Goal: Find contact information: Find contact information

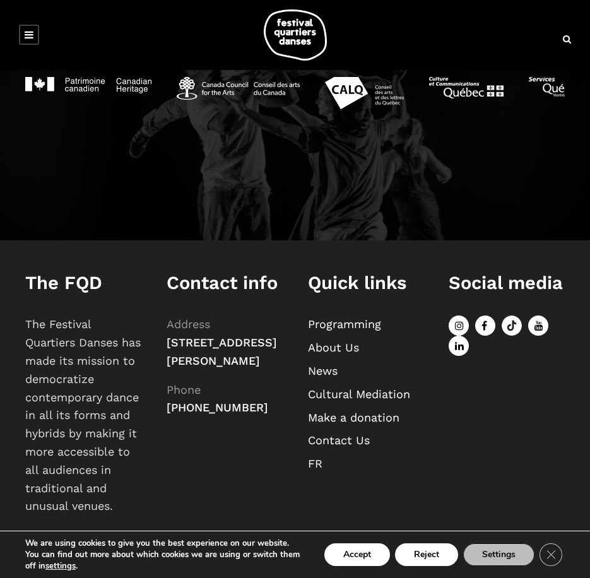
scroll to position [1286, 0]
click at [550, 561] on icon "Close GDPR Cookie Banner" at bounding box center [550, 553] width 23 height 19
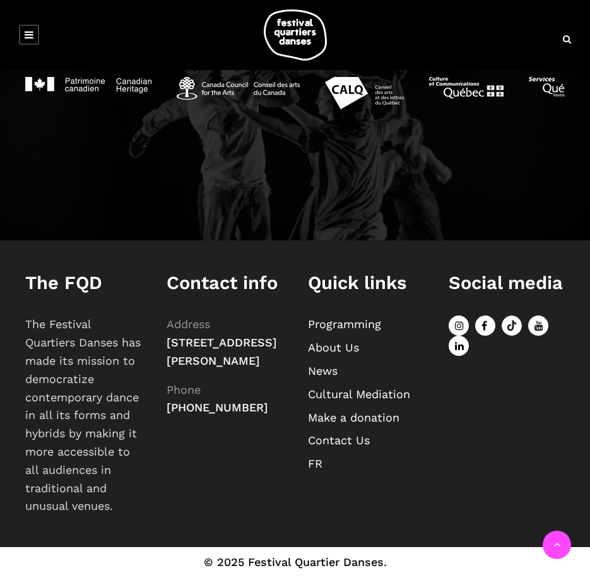
click at [331, 433] on link "Contact Us" at bounding box center [339, 439] width 62 height 13
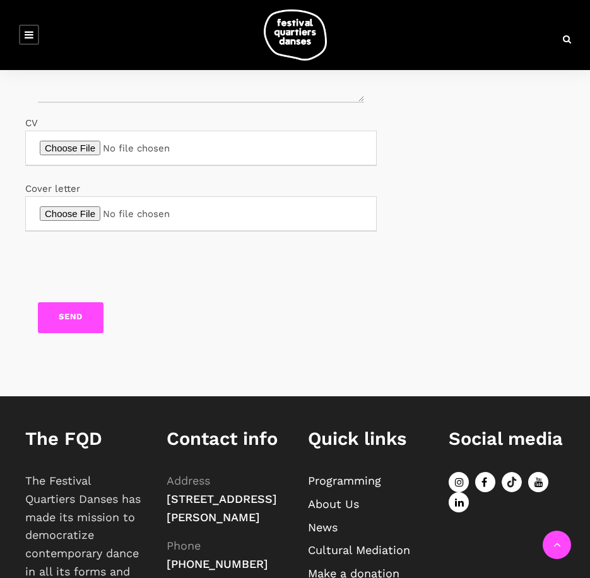
scroll to position [676, 0]
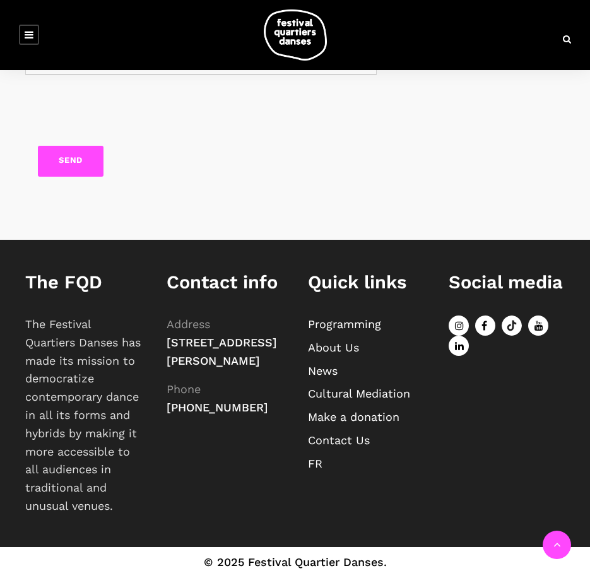
click at [341, 341] on link "About Us" at bounding box center [333, 347] width 51 height 13
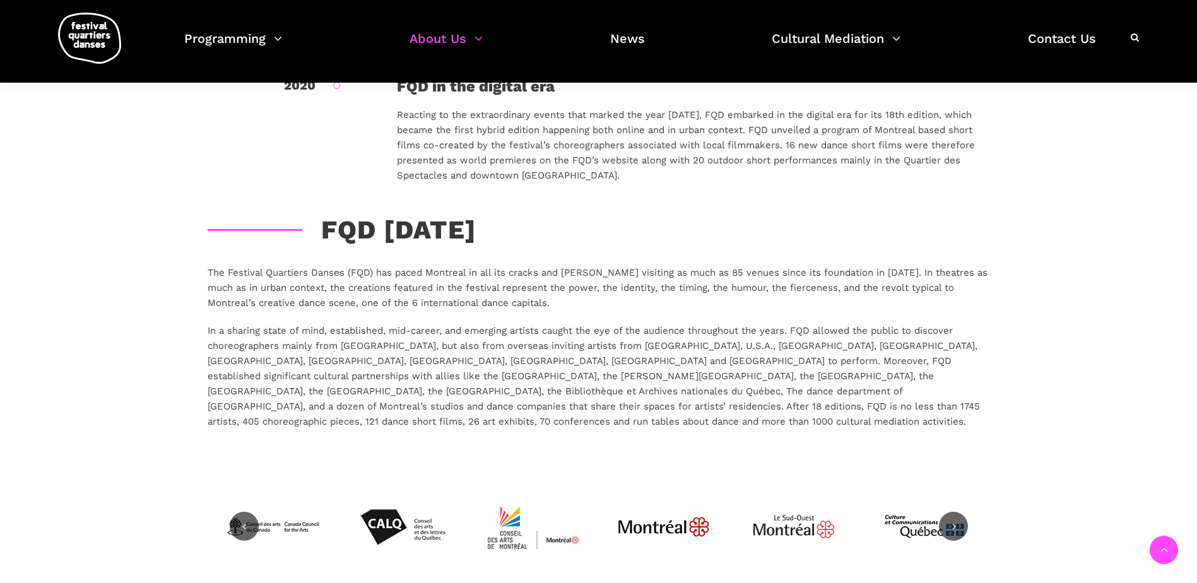
scroll to position [2185, 0]
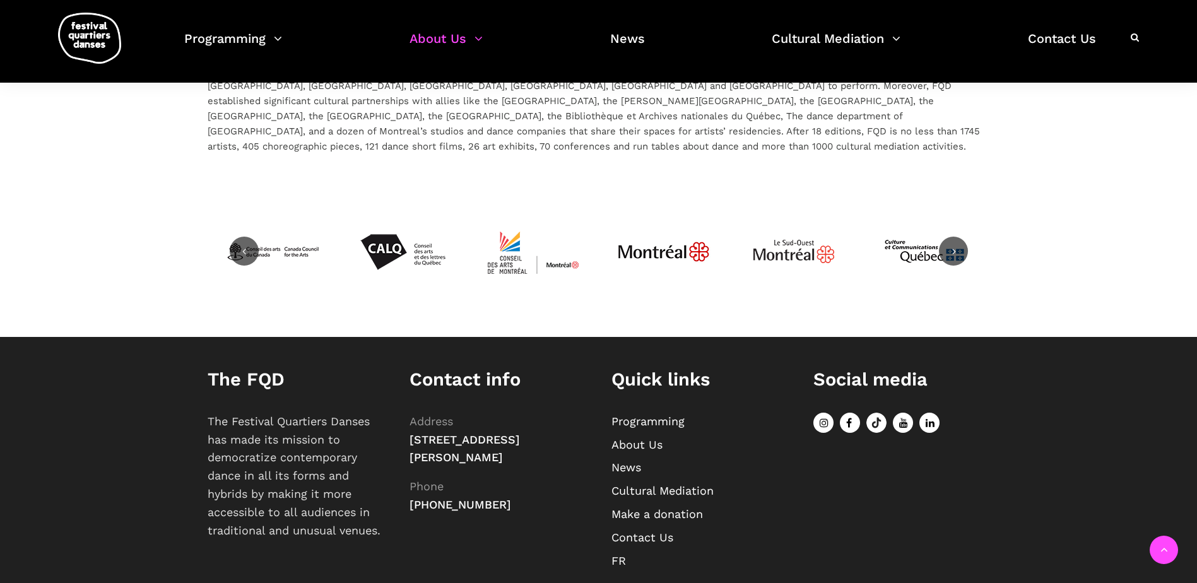
click at [589, 531] on link "Contact Us" at bounding box center [642, 537] width 62 height 13
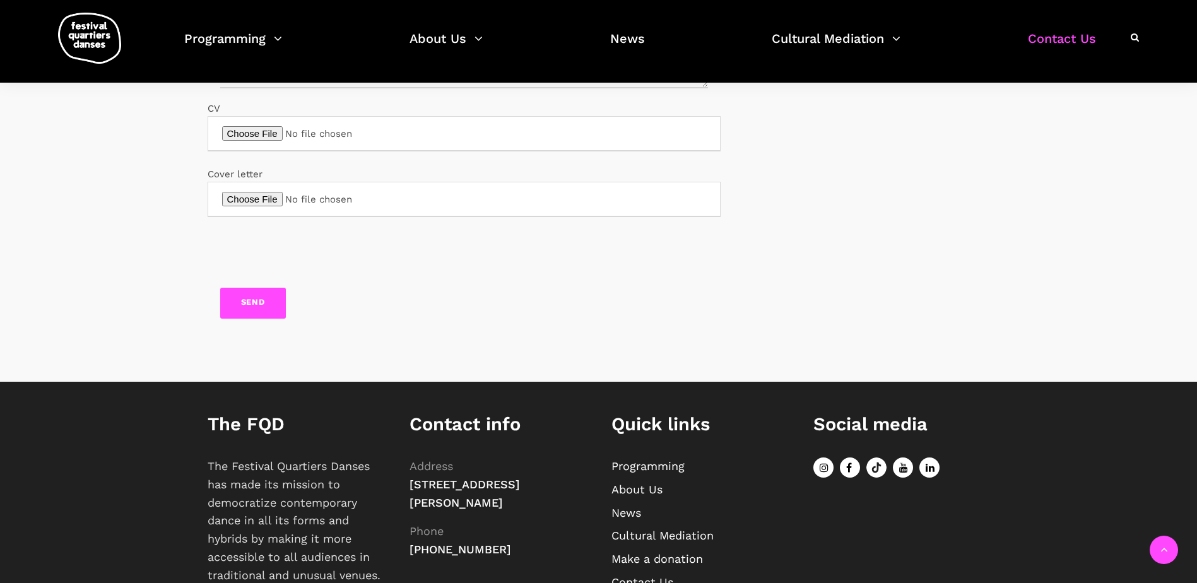
scroll to position [616, 0]
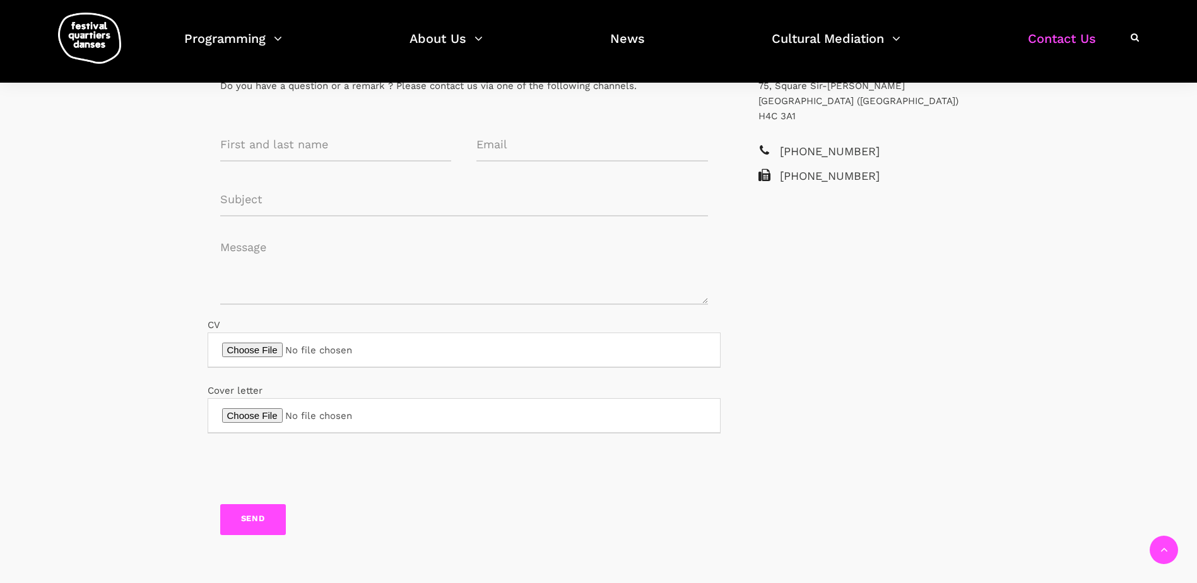
click at [1059, 30] on link "Contact Us" at bounding box center [1062, 46] width 68 height 37
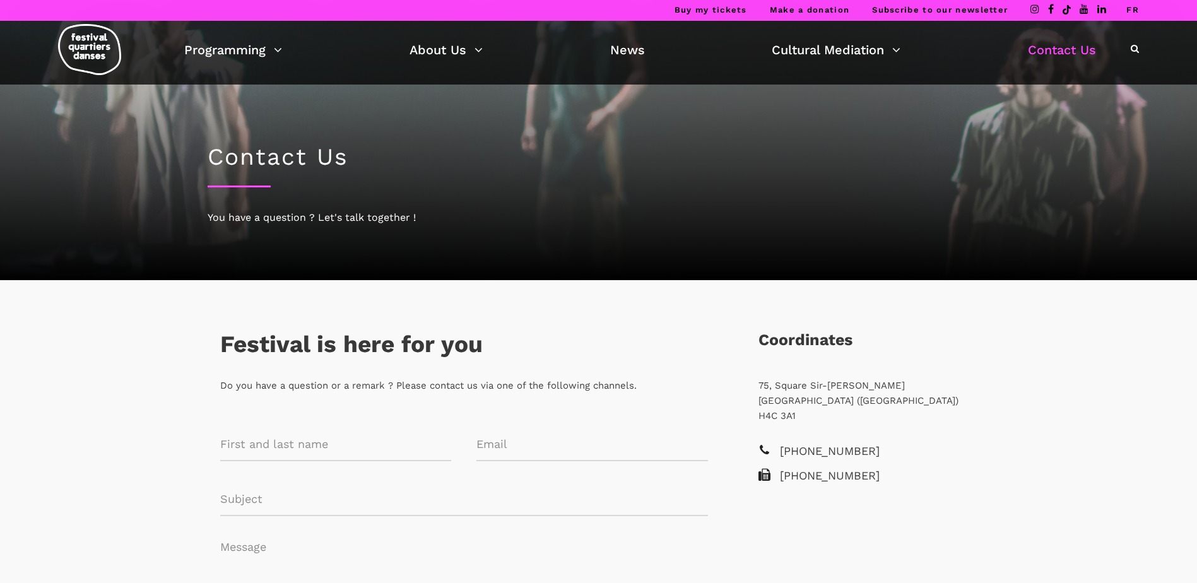
scroll to position [0, 0]
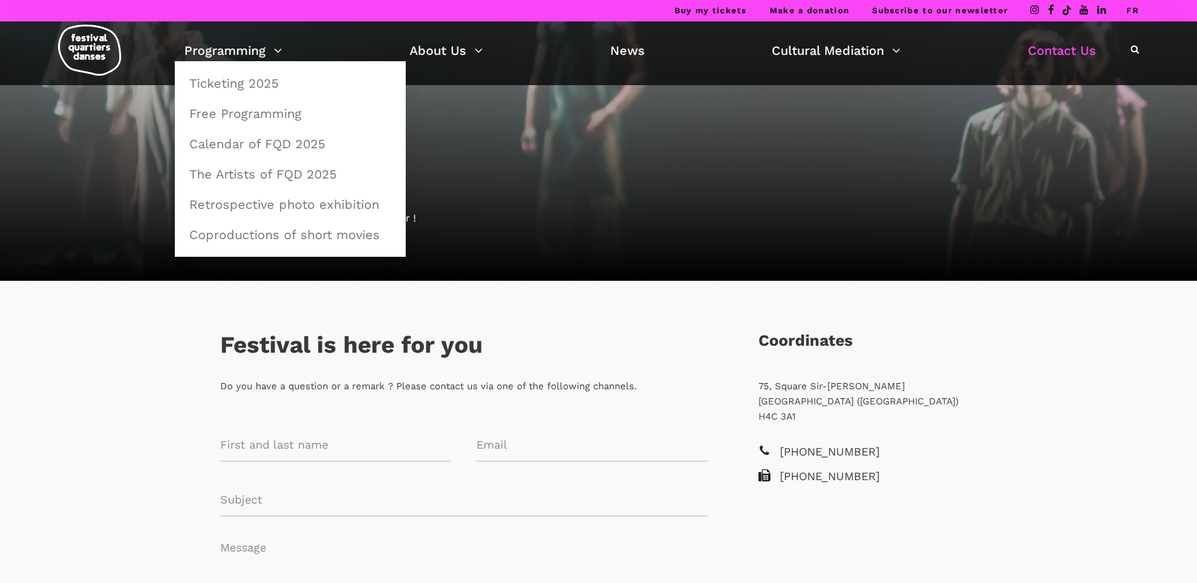
click at [530, 238] on div "Contact Us You have a question ? Let's talk together !" at bounding box center [598, 183] width 807 height 196
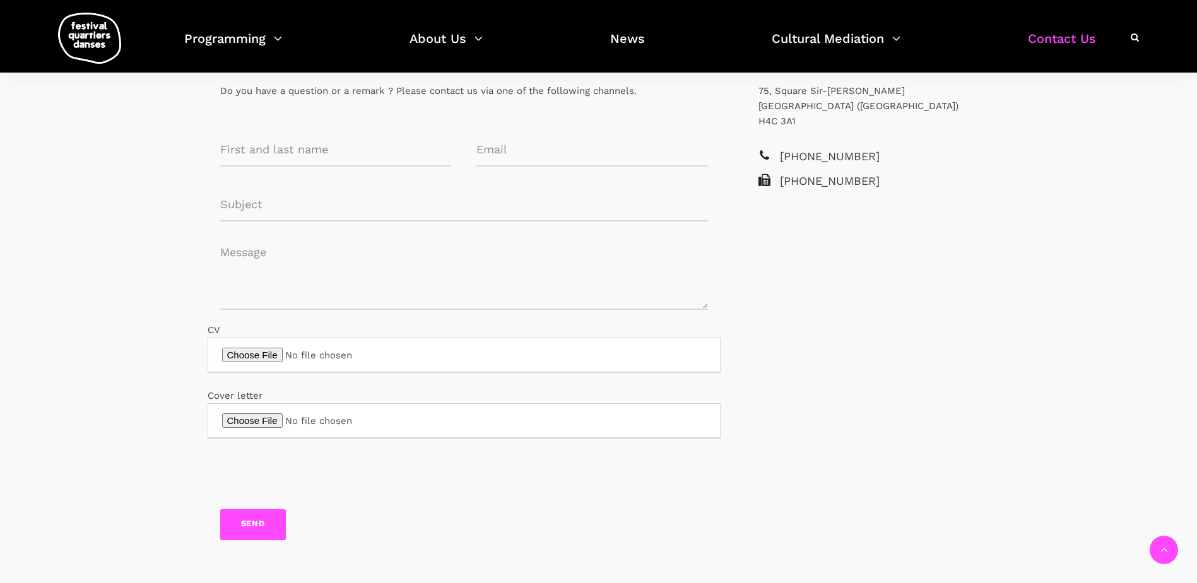
scroll to position [315, 0]
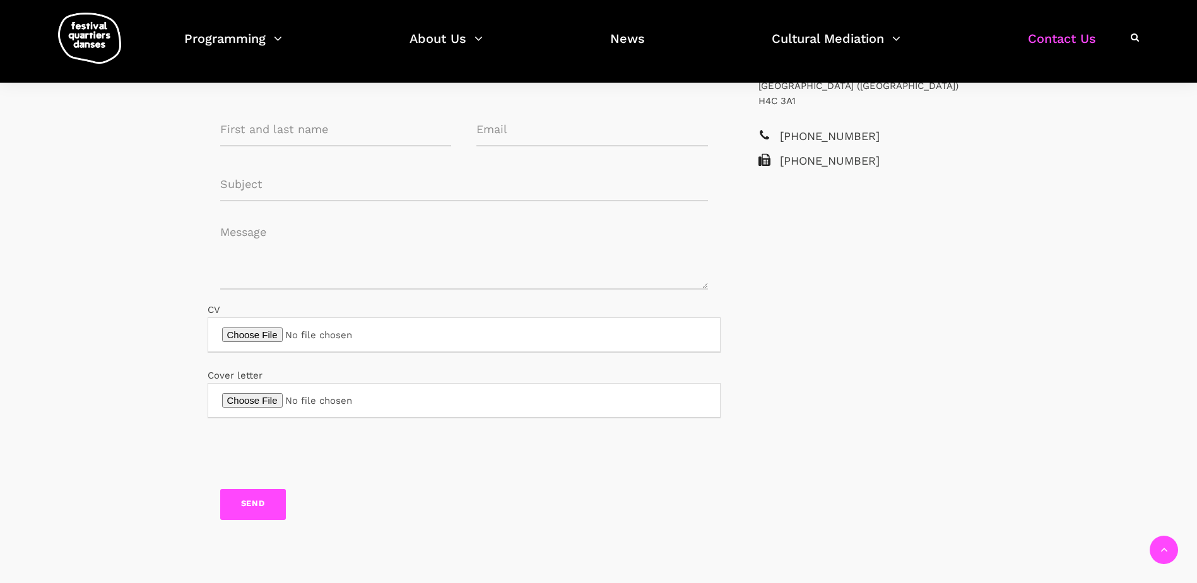
click at [532, 133] on input "Contact form" at bounding box center [592, 129] width 232 height 33
click at [368, 235] on textarea "Contact form" at bounding box center [464, 252] width 488 height 76
click at [885, 245] on div "Coordinates 75, Square Sir-Georges-Étienne-Cartier Montréal (Québec) H4C 3A1 +1…" at bounding box center [867, 267] width 269 height 567
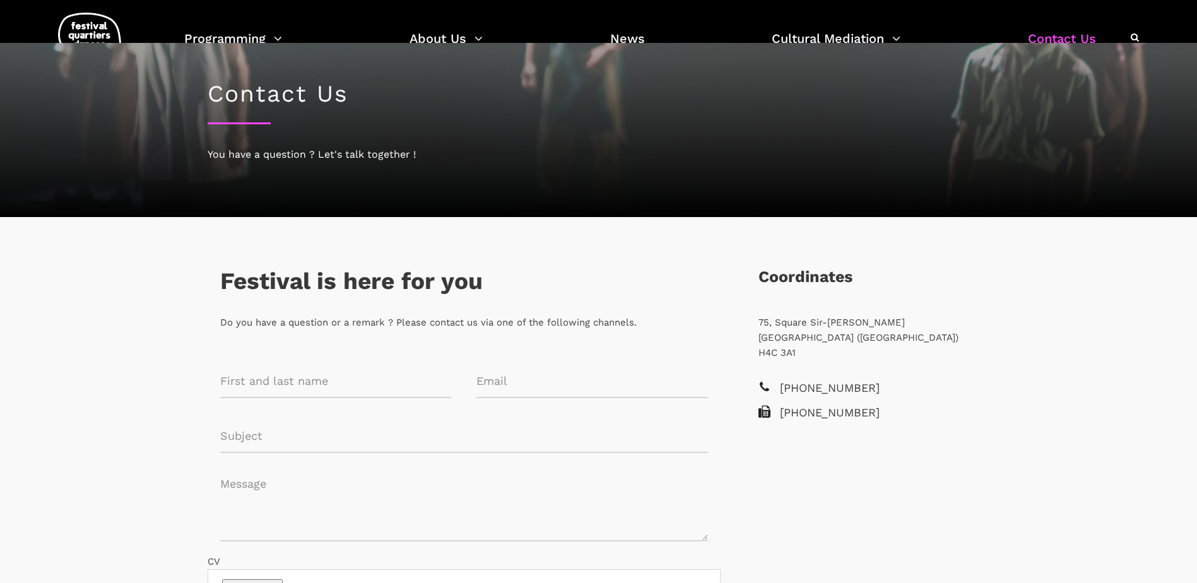
scroll to position [63, 0]
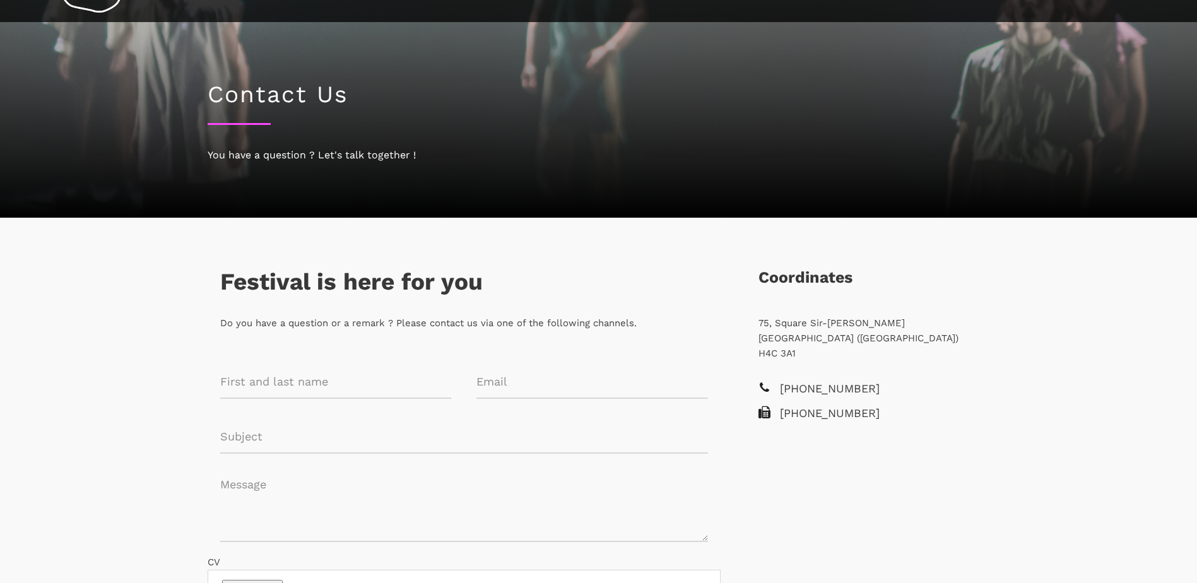
click at [837, 320] on p "75, Square Sir-Georges-Étienne-Cartier Montréal (Québec) H4C 3A1" at bounding box center [867, 337] width 219 height 45
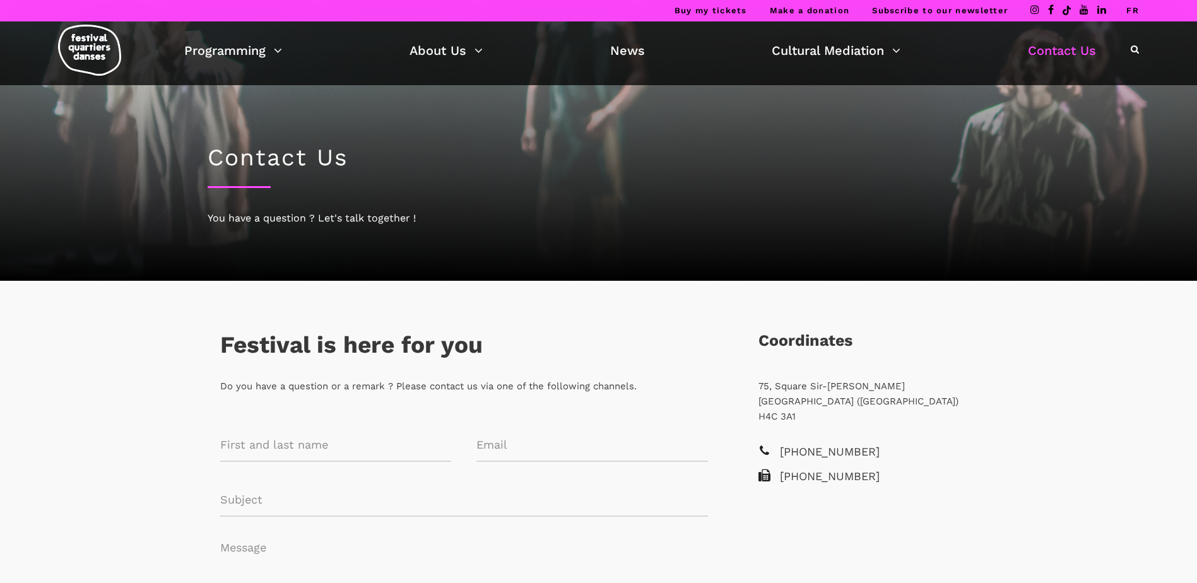
click at [928, 6] on link "Subscribe to our newsletter" at bounding box center [940, 10] width 136 height 9
click at [1004, 292] on div "Festival is here for you Do you have a question or a remark ? Please contact us…" at bounding box center [598, 590] width 1197 height 618
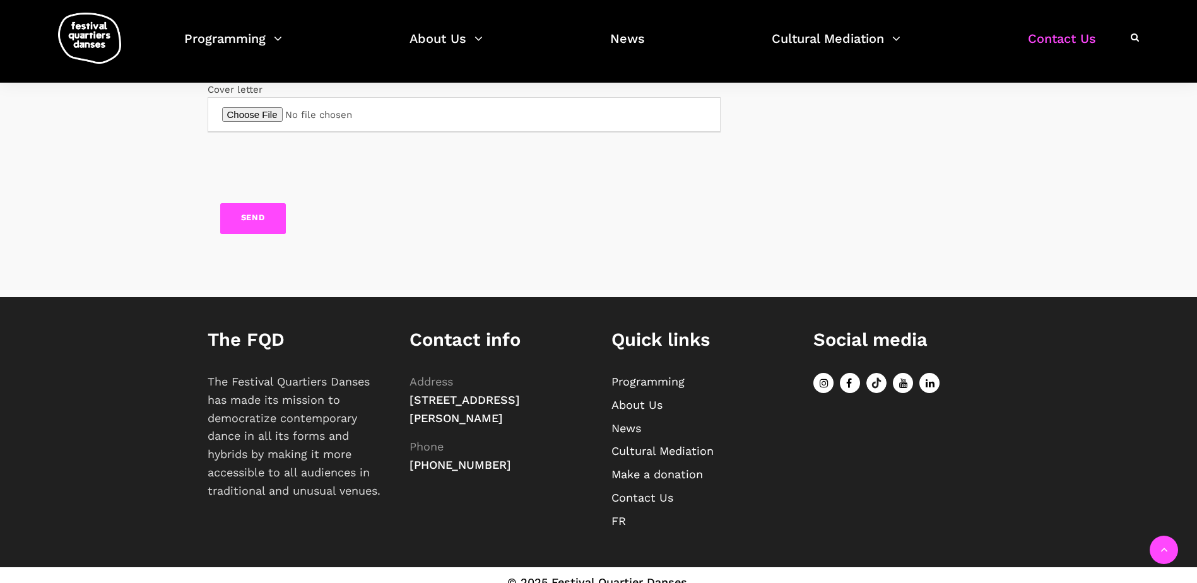
scroll to position [616, 0]
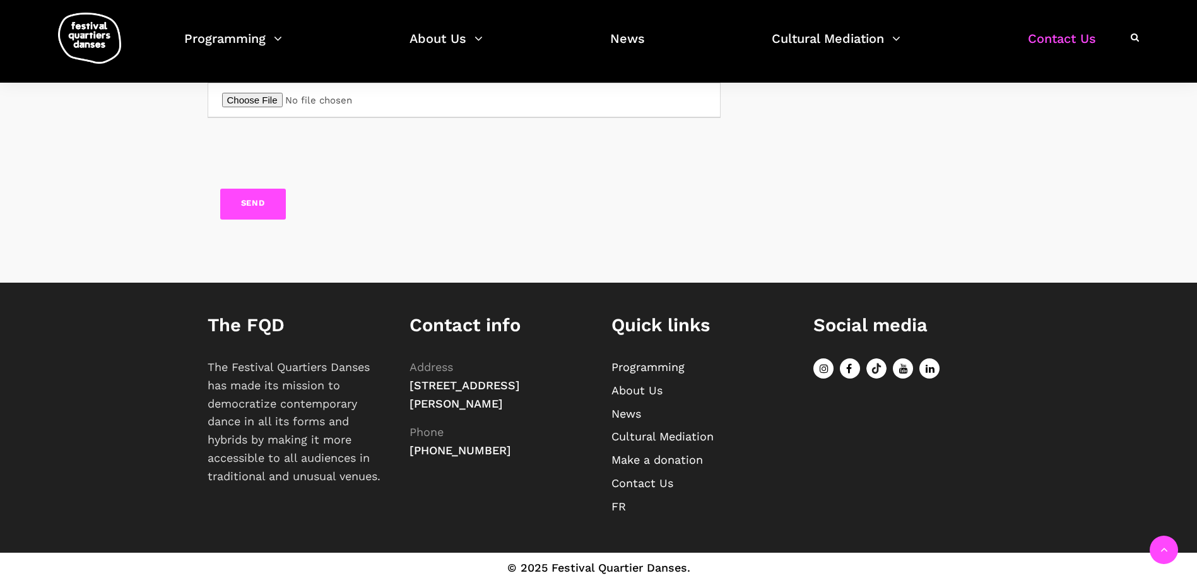
click at [650, 385] on link "About Us" at bounding box center [636, 390] width 51 height 13
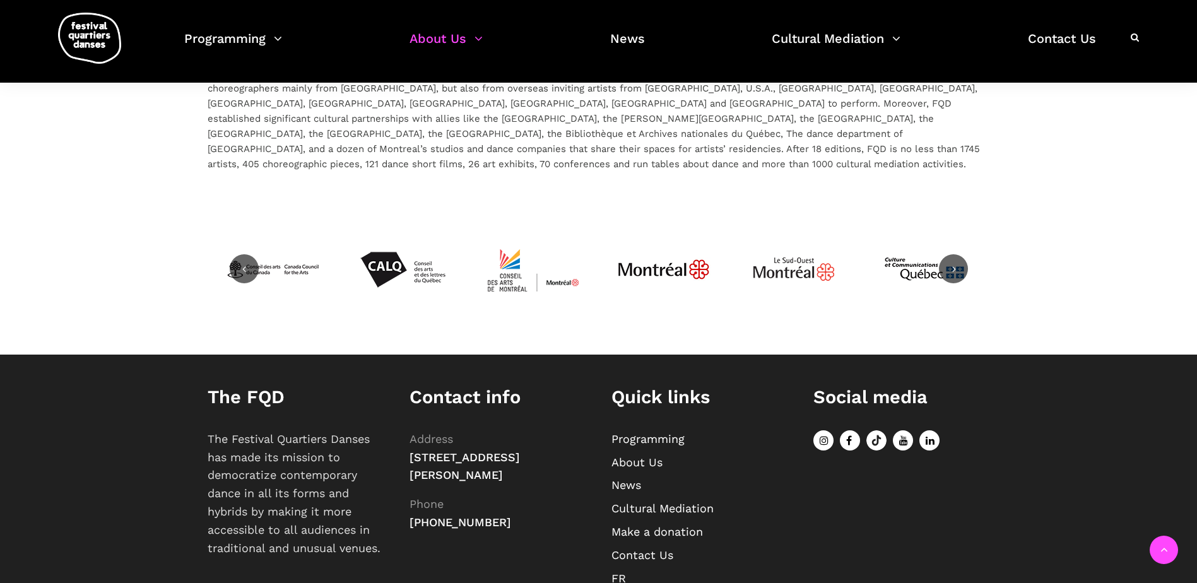
scroll to position [2185, 0]
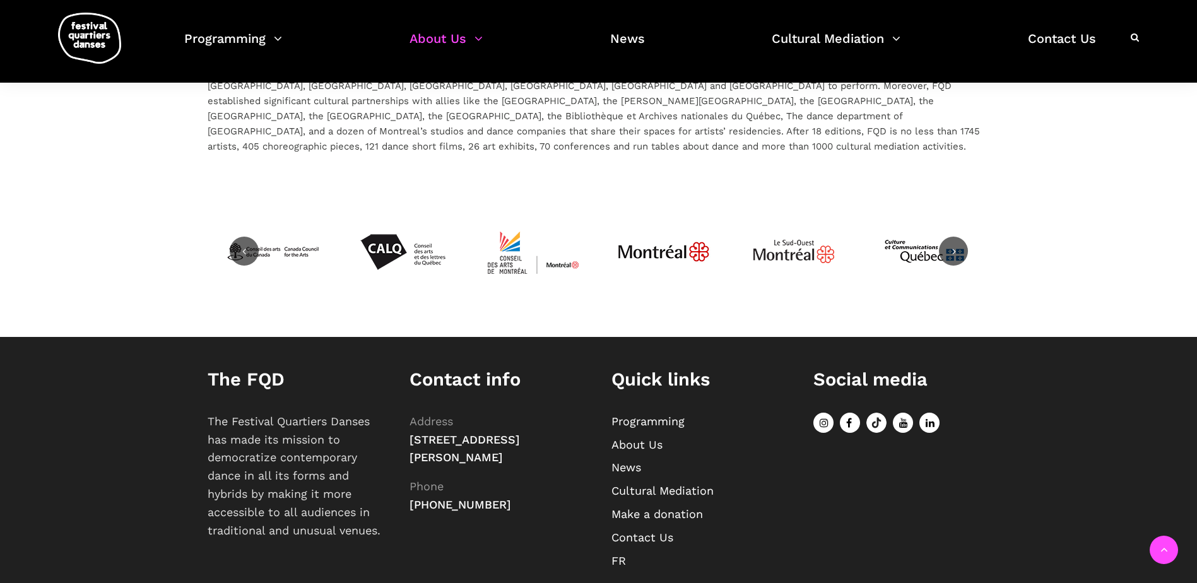
click at [619, 554] on link "FR" at bounding box center [618, 560] width 15 height 13
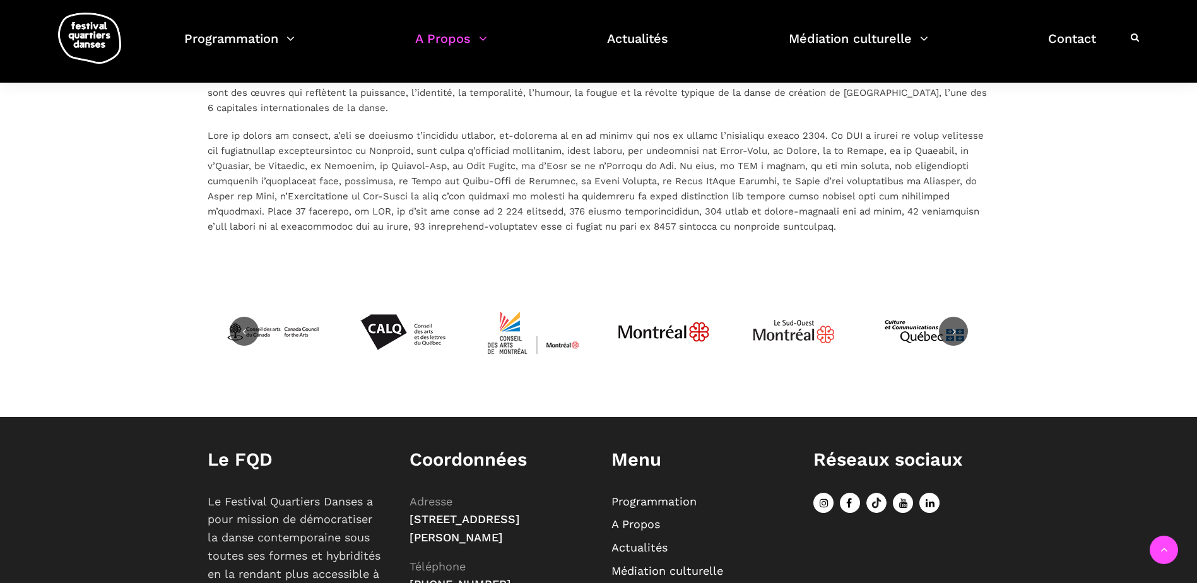
scroll to position [2854, 0]
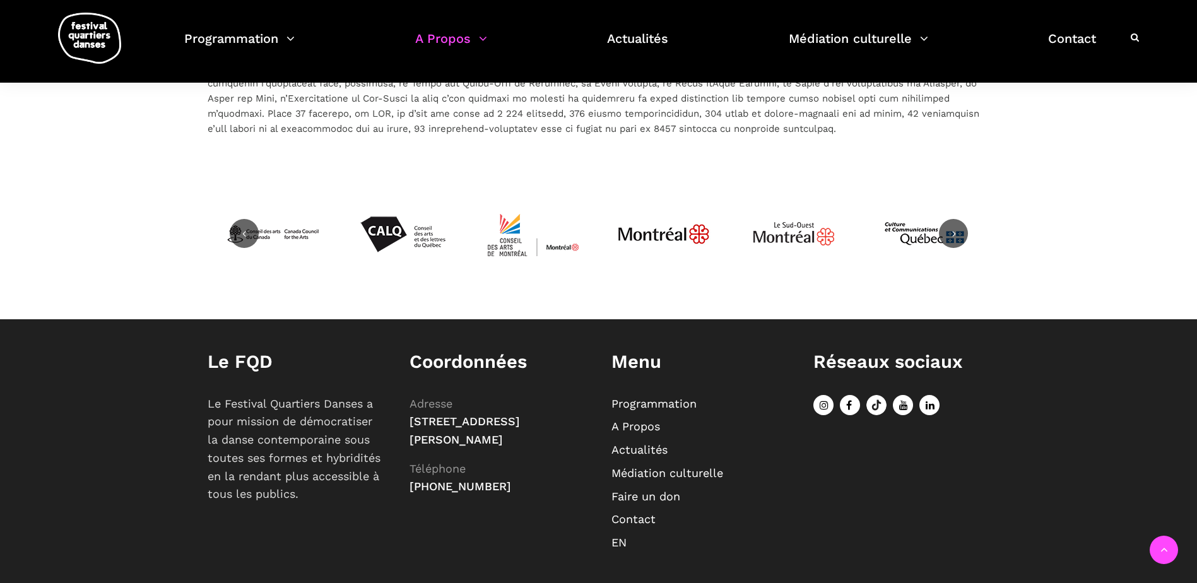
click at [637, 512] on link "Contact" at bounding box center [633, 518] width 44 height 13
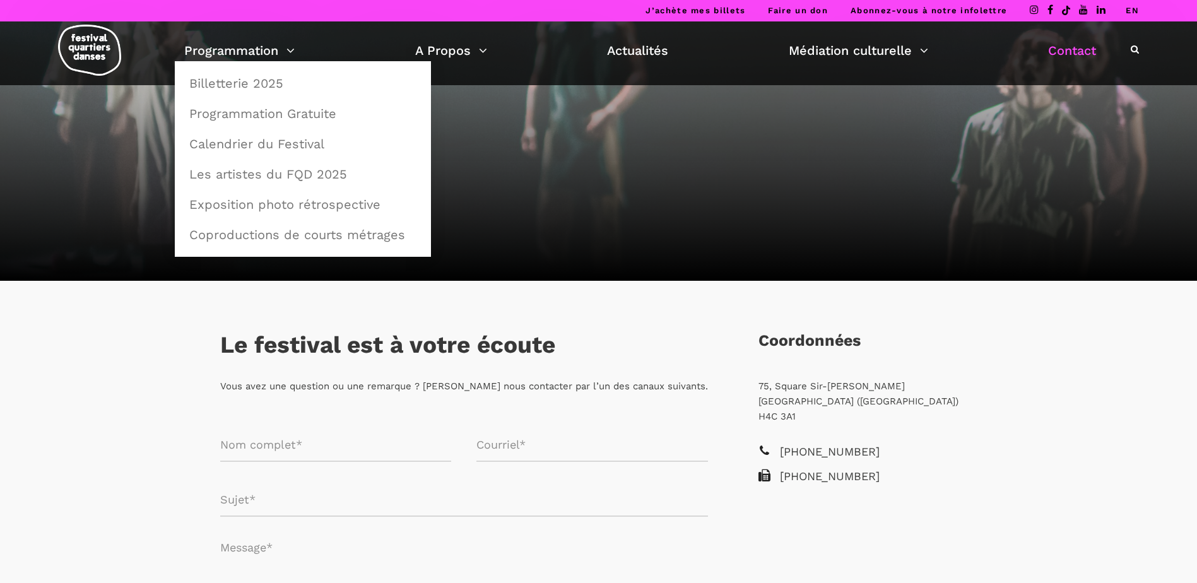
drag, startPoint x: 251, startPoint y: 60, endPoint x: 118, endPoint y: 143, distance: 157.0
click at [119, 142] on div at bounding box center [598, 153] width 1197 height 254
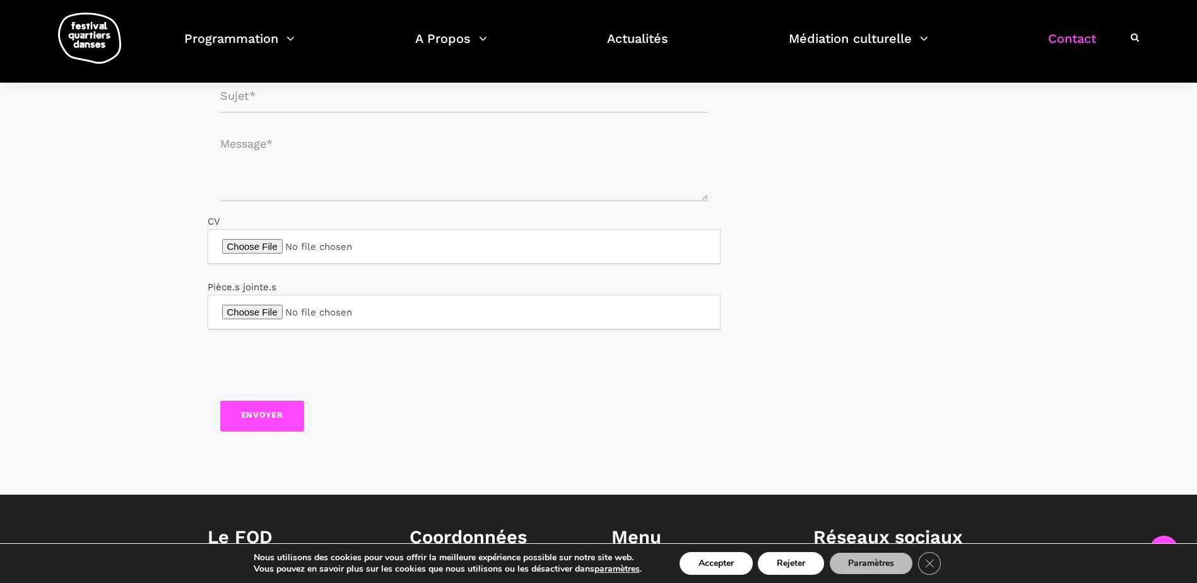
scroll to position [568, 0]
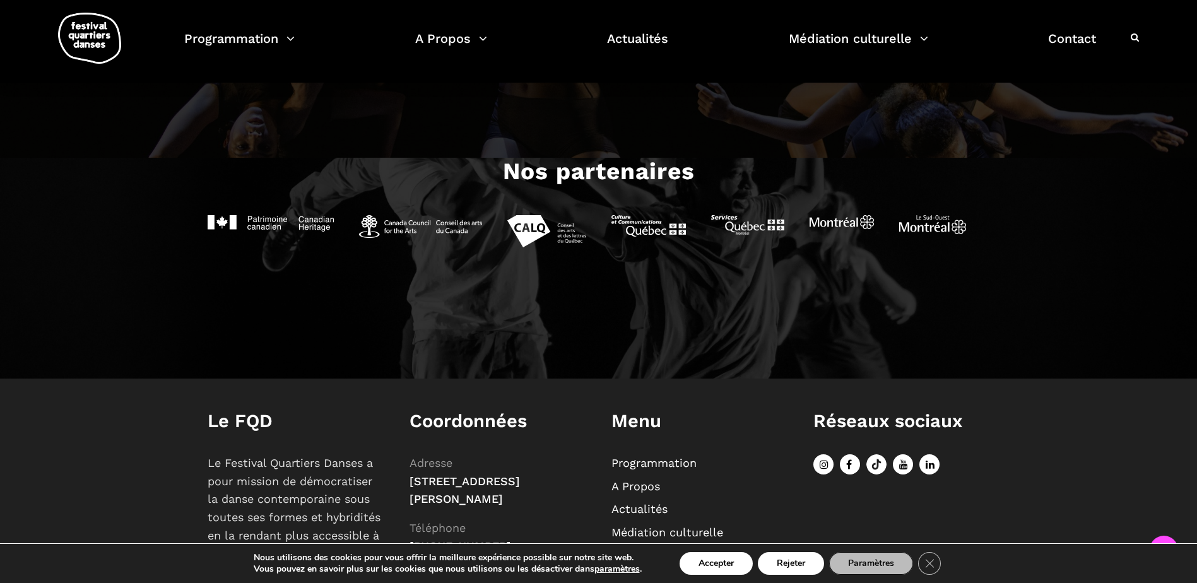
scroll to position [1489, 0]
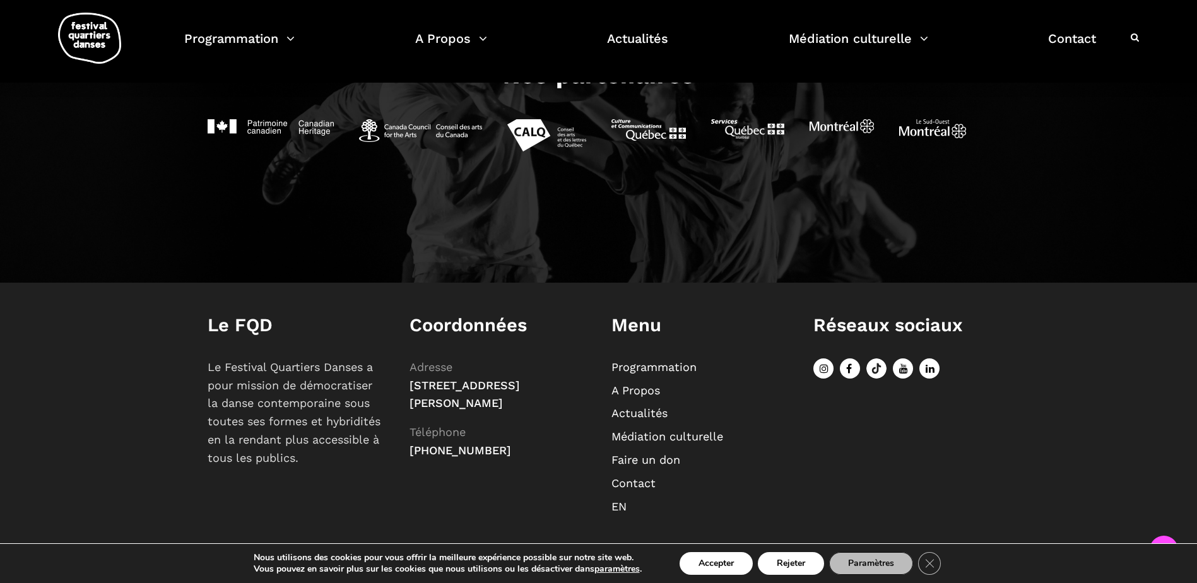
click at [635, 390] on link "A Propos" at bounding box center [635, 390] width 49 height 13
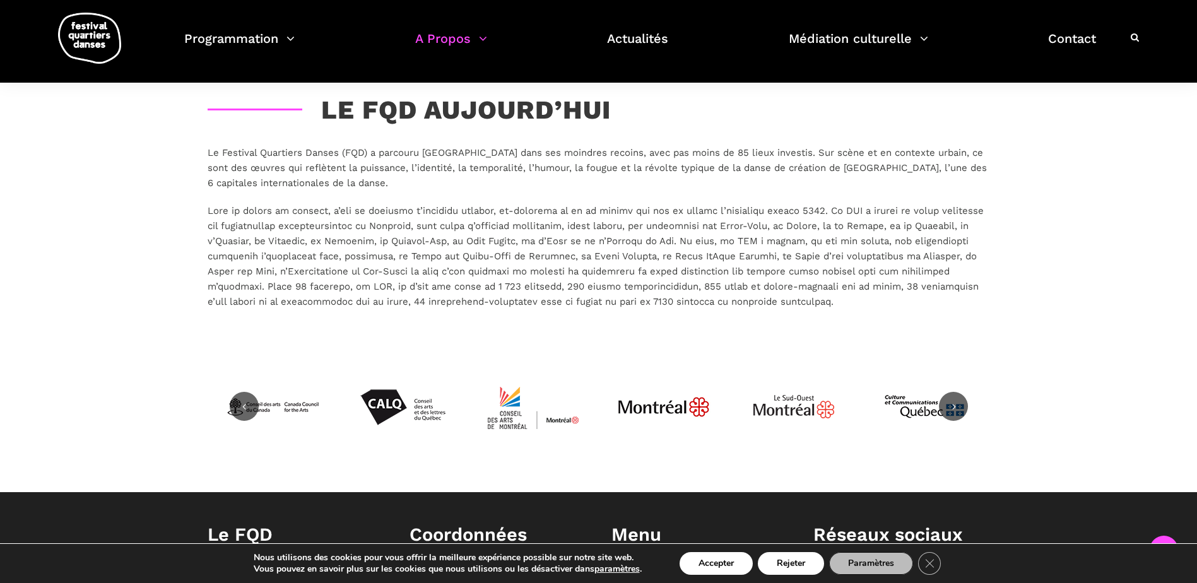
scroll to position [2854, 0]
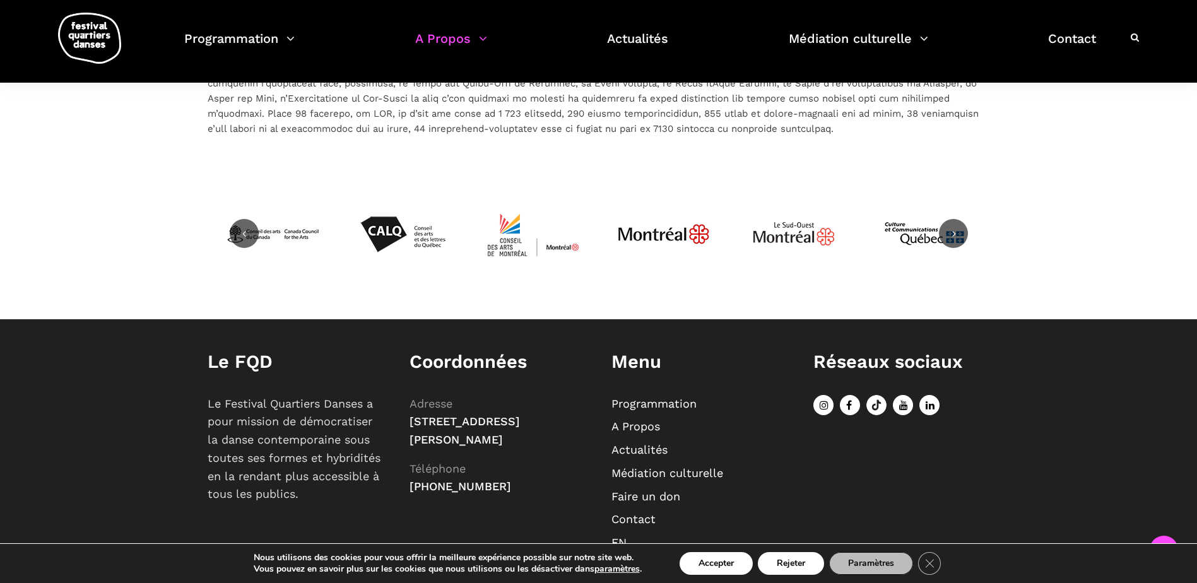
click at [643, 512] on link "Contact" at bounding box center [633, 518] width 44 height 13
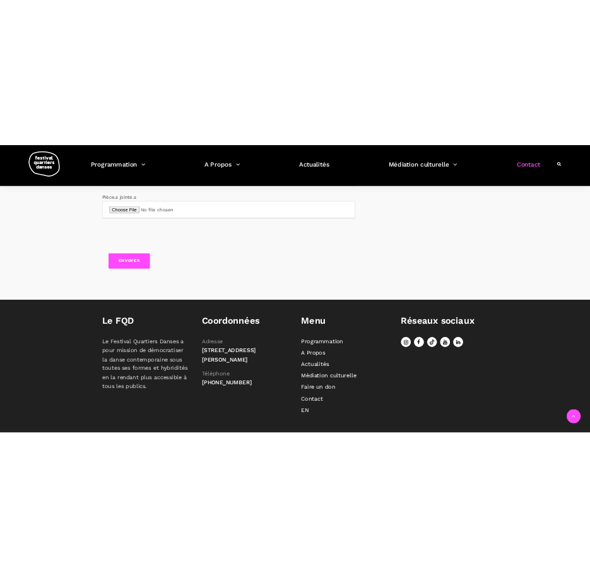
scroll to position [616, 0]
